Goal: Complete application form: Complete application form

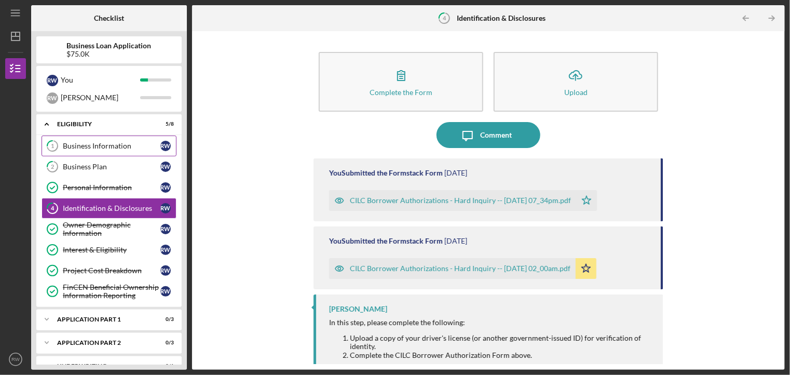
click at [108, 140] on link "1 Business Information R W" at bounding box center [109, 146] width 135 height 21
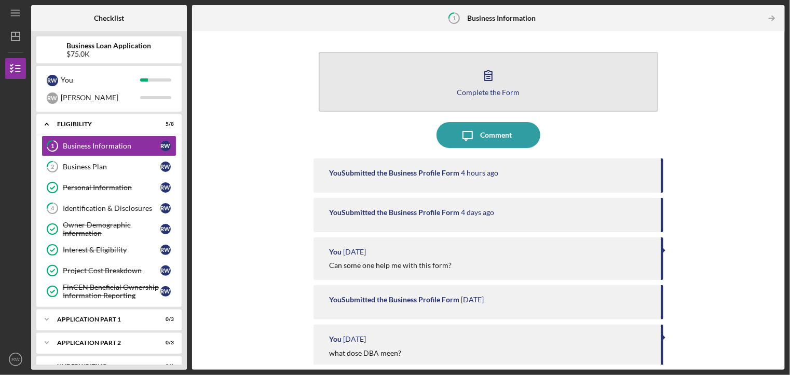
click at [464, 75] on button "Complete the Form Form" at bounding box center [488, 82] width 339 height 60
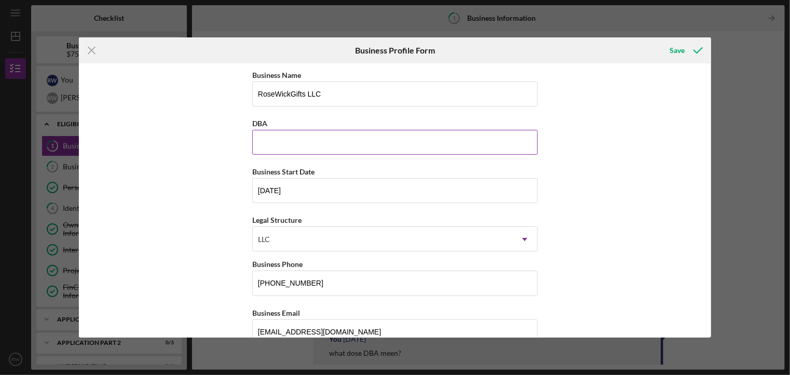
click at [275, 140] on input "DBA" at bounding box center [395, 142] width 286 height 25
type input "n/a"
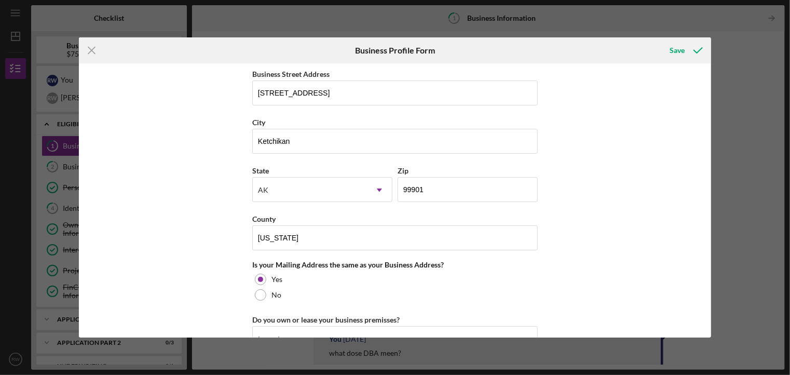
scroll to position [363, 0]
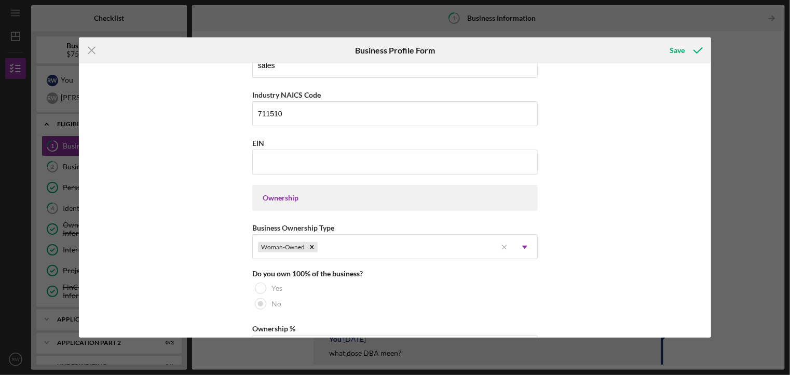
drag, startPoint x: 708, startPoint y: 183, endPoint x: 715, endPoint y: 197, distance: 15.3
click at [715, 197] on div "Icon/Menu Close Business Profile Form Save Business Name RoseWickGifts LLC DBA …" at bounding box center [395, 187] width 790 height 375
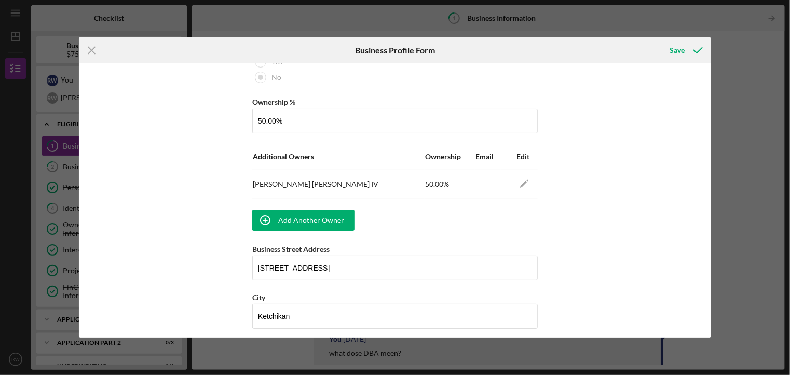
scroll to position [582, 0]
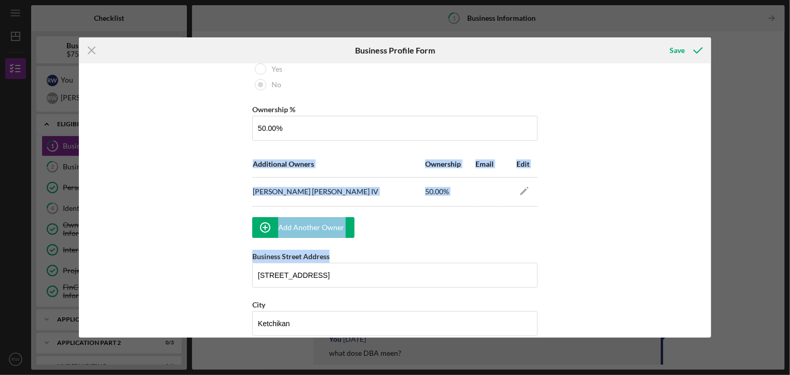
drag, startPoint x: 708, startPoint y: 250, endPoint x: 686, endPoint y: 173, distance: 80.5
click at [686, 173] on div "Business Name RoseWickGifts LLC DBA n/a Business Start Date [DATE] Legal Struct…" at bounding box center [395, 200] width 633 height 274
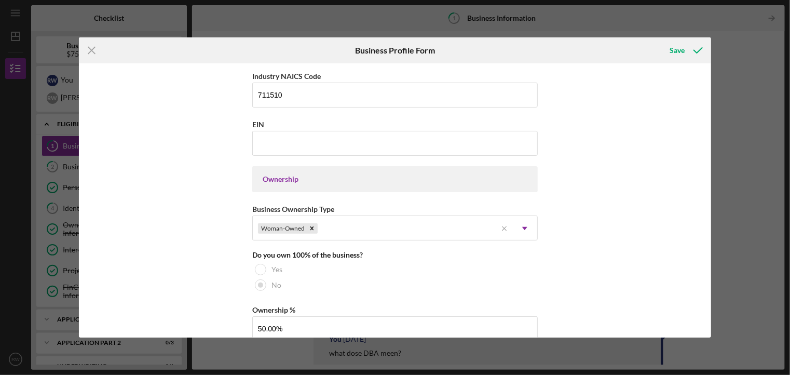
scroll to position [347, 0]
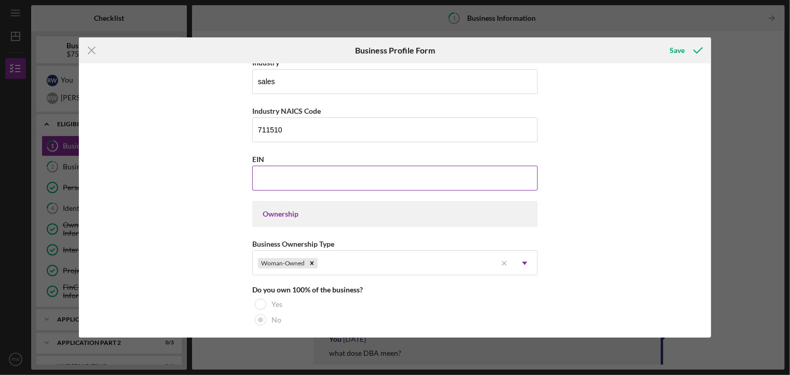
click at [289, 178] on input "EIN" at bounding box center [395, 178] width 286 height 25
click at [266, 173] on input "EIN" at bounding box center [395, 178] width 286 height 25
click at [264, 174] on input "EIN" at bounding box center [395, 178] width 286 height 25
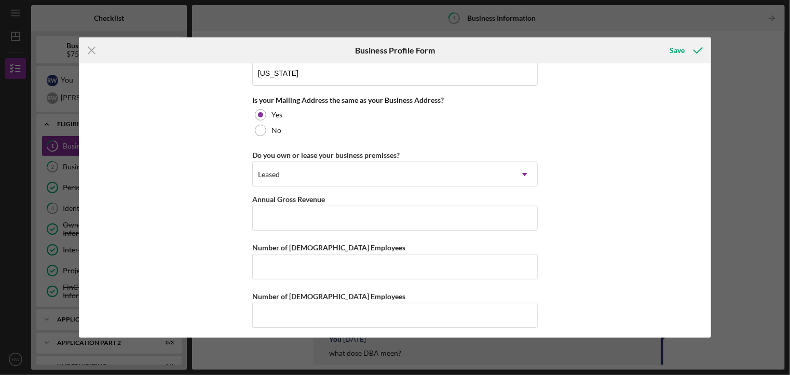
scroll to position [931, 0]
click at [742, 348] on div "Icon/Menu Close Business Profile Form Save Business Name RoseWickGifts LLC DBA …" at bounding box center [395, 187] width 790 height 375
click at [677, 50] on div "Save" at bounding box center [677, 50] width 15 height 21
